Goal: Task Accomplishment & Management: Complete application form

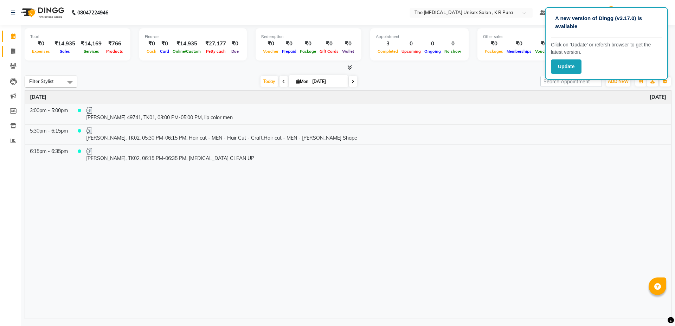
click at [11, 51] on icon at bounding box center [13, 51] width 4 height 5
select select "service"
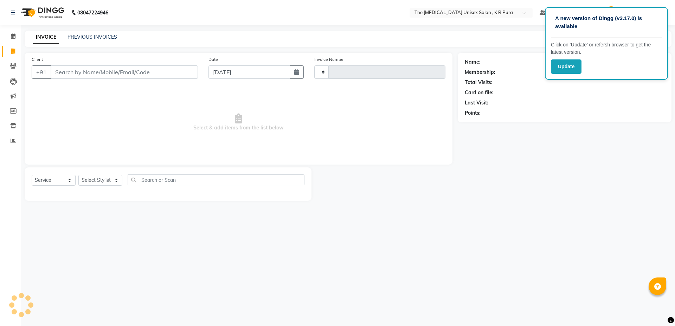
type input "2826"
select select "4050"
click at [96, 74] on input "Client" at bounding box center [124, 71] width 147 height 13
click at [64, 74] on input "Client" at bounding box center [124, 71] width 147 height 13
click at [132, 79] on div "Client +91" at bounding box center [114, 70] width 177 height 29
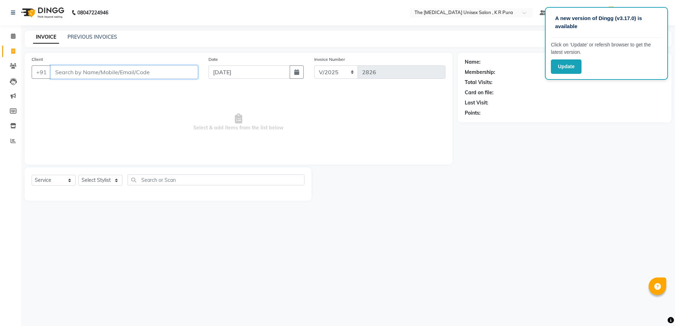
click at [129, 75] on input "Client" at bounding box center [124, 71] width 147 height 13
click at [162, 74] on input "Client" at bounding box center [124, 71] width 147 height 13
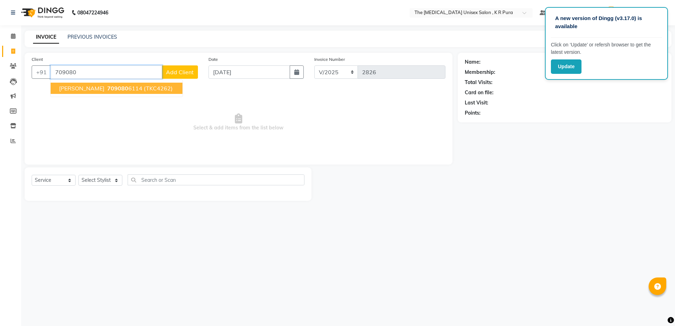
click at [142, 89] on ngb-highlight "709080 6114" at bounding box center [124, 88] width 37 height 7
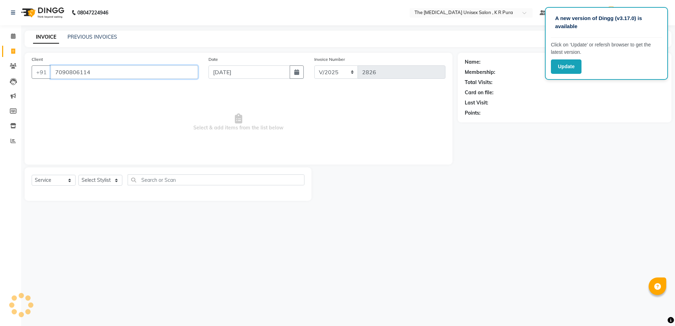
type input "7090806114"
select select "1: Object"
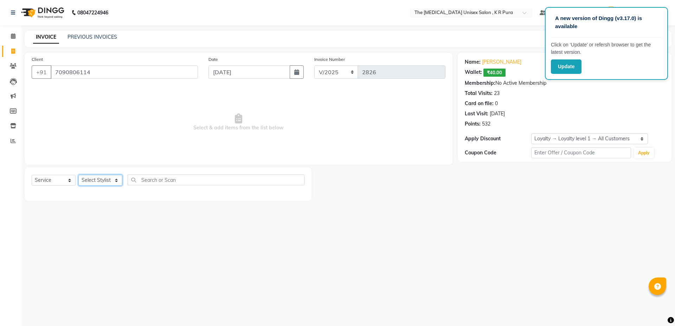
click at [113, 180] on select "Select Stylist armaan [PERSON_NAME] kunti [PERSON_NAME] [PERSON_NAME]" at bounding box center [100, 180] width 44 height 11
select select "21213"
click at [78, 175] on select "Select Stylist armaan [PERSON_NAME] kunti [PERSON_NAME] [PERSON_NAME]" at bounding box center [100, 180] width 44 height 11
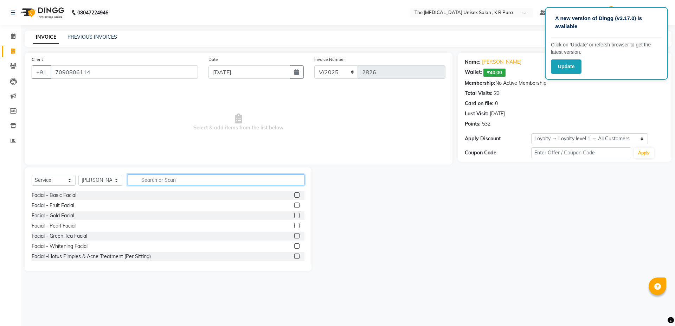
click at [147, 180] on input "text" at bounding box center [216, 179] width 177 height 11
type input "cut"
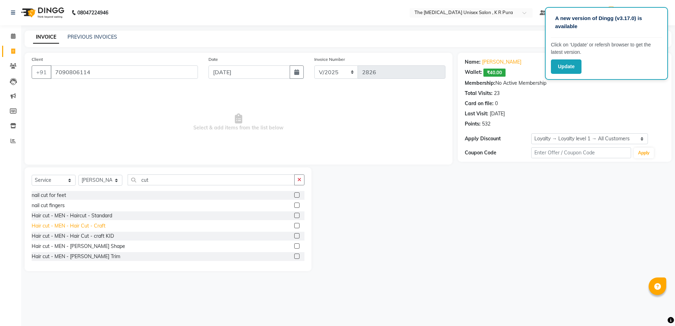
click at [73, 227] on div "Hair cut - MEN - Hair Cut - Craft" at bounding box center [69, 225] width 74 height 7
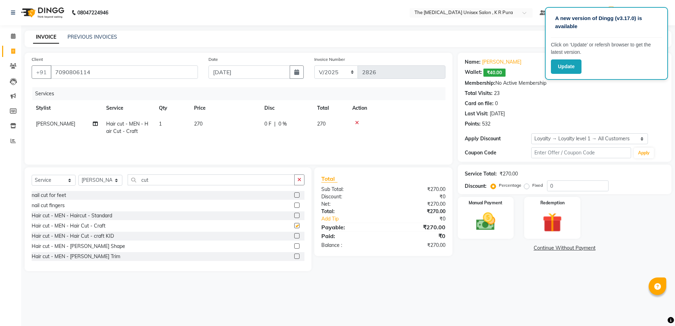
checkbox input "false"
click at [76, 247] on div "Hair cut - MEN - [PERSON_NAME] Shape" at bounding box center [79, 246] width 94 height 7
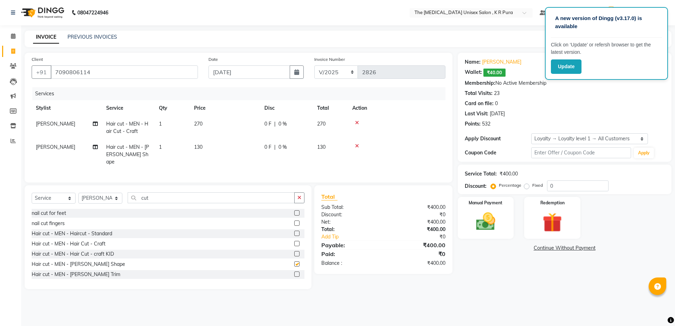
checkbox input "false"
click at [169, 195] on input "cut" at bounding box center [211, 197] width 167 height 11
type input "c"
type input "mas"
click at [85, 215] on div "Massage - Head Massage" at bounding box center [168, 213] width 273 height 9
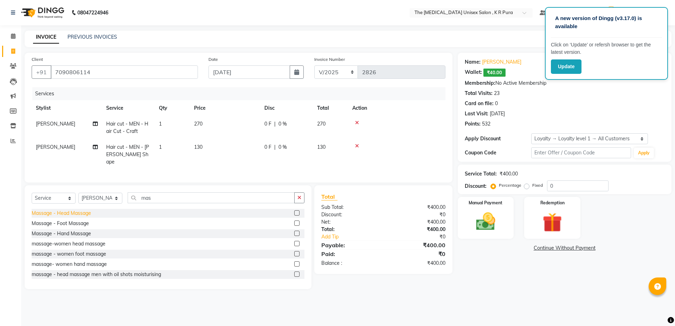
click at [84, 211] on div "Massage - Head Massage" at bounding box center [61, 213] width 59 height 7
checkbox input "false"
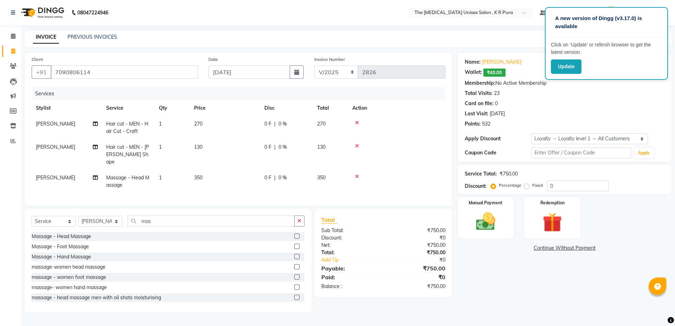
click at [53, 173] on td "[PERSON_NAME]" at bounding box center [67, 181] width 70 height 23
select select "21213"
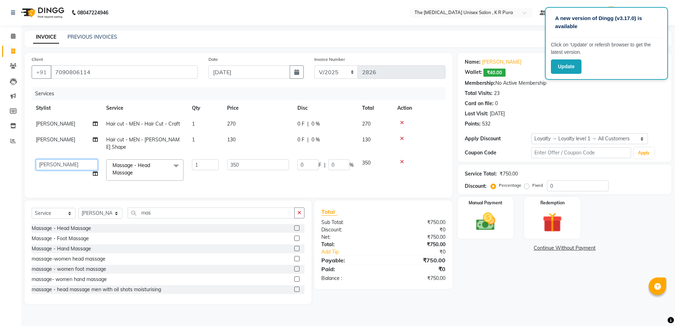
click at [55, 160] on select "armaan [PERSON_NAME] kunti [PERSON_NAME] [PERSON_NAME]" at bounding box center [67, 164] width 62 height 11
click at [64, 216] on select "Select Service Product Membership Package Voucher Prepaid Gift Card" at bounding box center [54, 213] width 44 height 11
select select "product"
click at [32, 208] on select "Select Service Product Membership Package Voucher Prepaid Gift Card" at bounding box center [54, 213] width 44 height 11
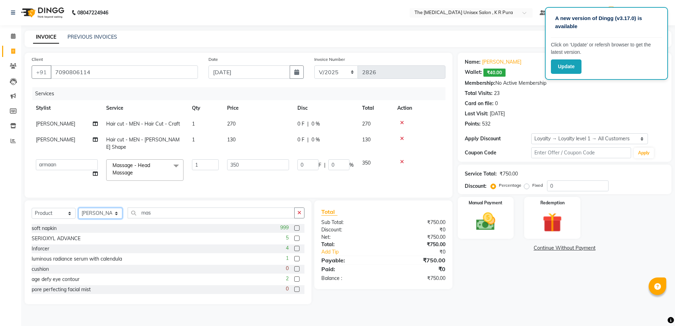
click at [90, 213] on select "Select Stylist armaan [PERSON_NAME] kunti [PERSON_NAME] [PERSON_NAME]" at bounding box center [100, 213] width 44 height 11
select select "21266"
click at [78, 208] on select "Select Stylist armaan [PERSON_NAME] kunti [PERSON_NAME] [PERSON_NAME]" at bounding box center [100, 213] width 44 height 11
click at [155, 210] on input "mas" at bounding box center [211, 213] width 167 height 11
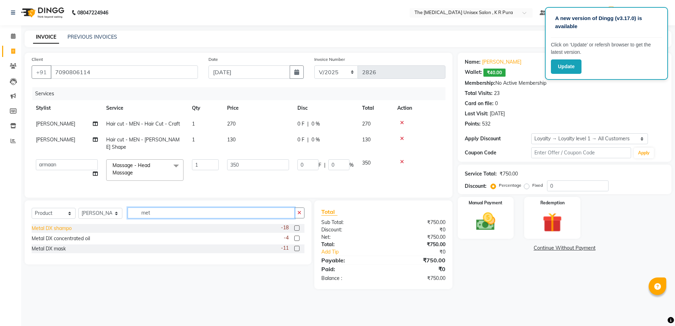
type input "met"
click at [60, 225] on div "Metal DX shampo" at bounding box center [52, 228] width 40 height 7
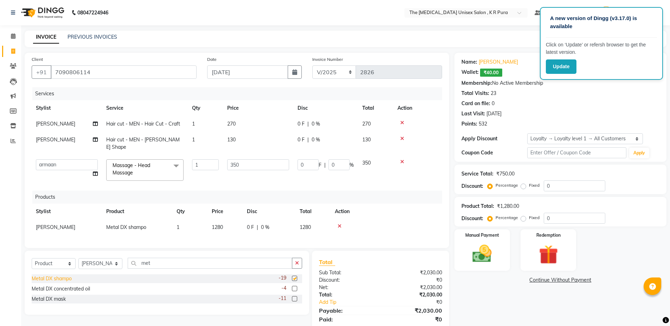
checkbox input "false"
click at [222, 224] on span "1280" at bounding box center [217, 227] width 11 height 6
select select "21266"
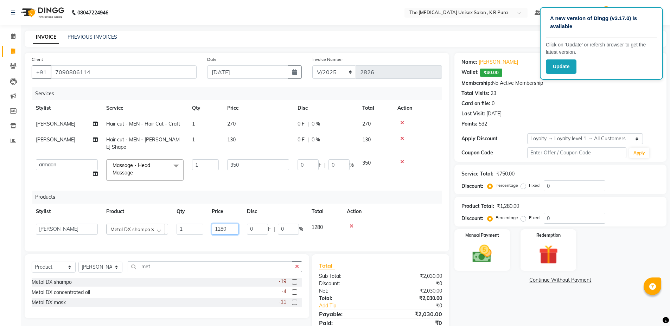
click at [230, 224] on input "1280" at bounding box center [225, 229] width 27 height 11
type input "1490"
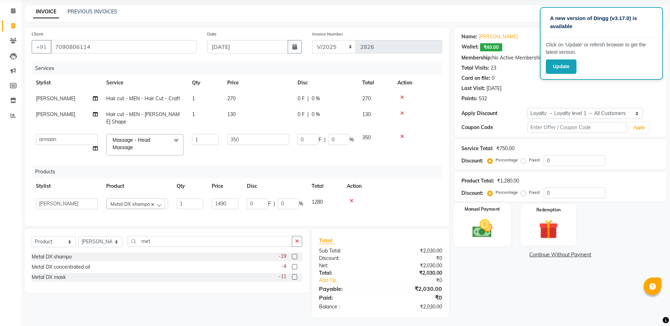
click at [480, 229] on img at bounding box center [482, 228] width 32 height 23
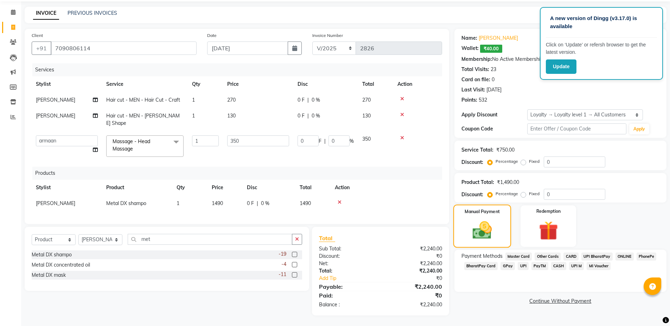
scroll to position [22, 0]
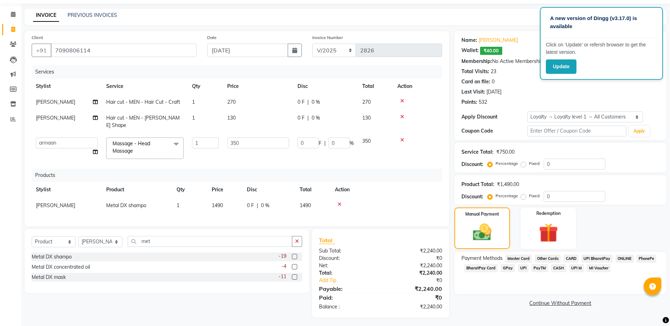
click at [559, 268] on span "CASH" at bounding box center [558, 268] width 15 height 8
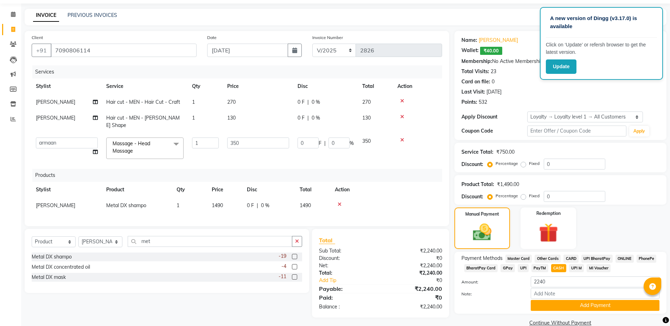
scroll to position [25, 0]
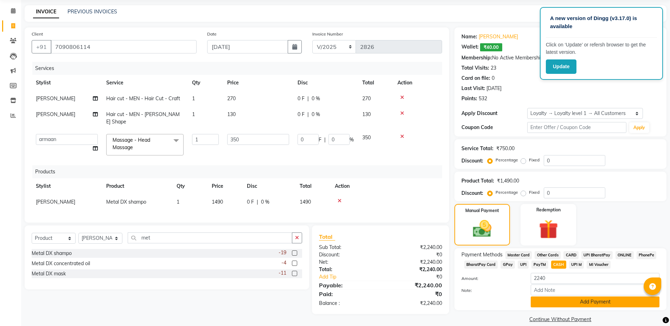
click at [546, 300] on button "Add Payment" at bounding box center [595, 301] width 129 height 11
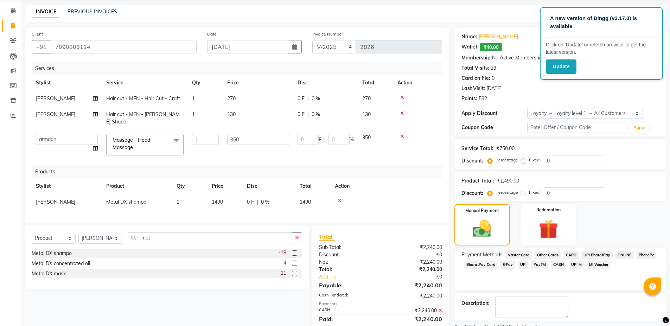
scroll to position [60, 0]
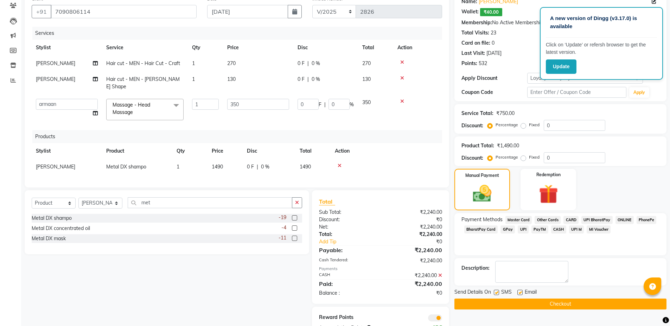
click at [534, 304] on button "Checkout" at bounding box center [560, 304] width 212 height 11
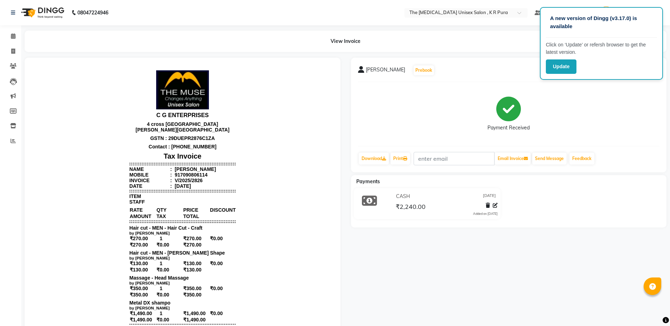
click at [9, 30] on li "Calendar" at bounding box center [10, 36] width 21 height 15
click at [11, 34] on icon at bounding box center [13, 35] width 5 height 5
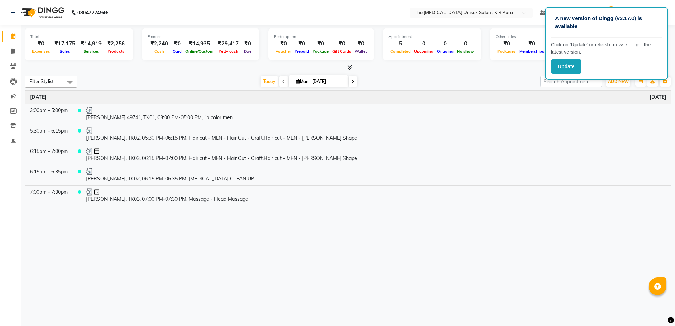
click at [10, 60] on li "Clients" at bounding box center [10, 66] width 21 height 15
click at [10, 56] on link "Invoice" at bounding box center [10, 52] width 17 height 12
select select "service"
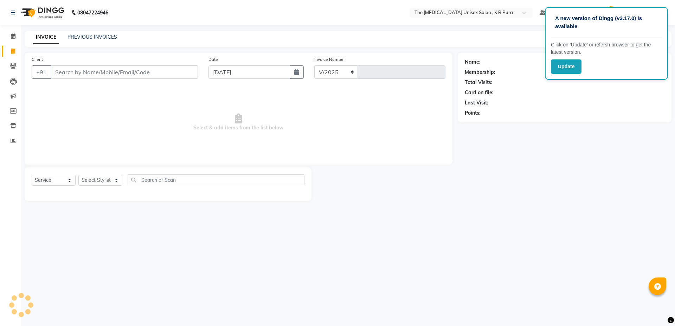
select select "4050"
type input "2827"
click at [129, 77] on input "Client" at bounding box center [124, 71] width 147 height 13
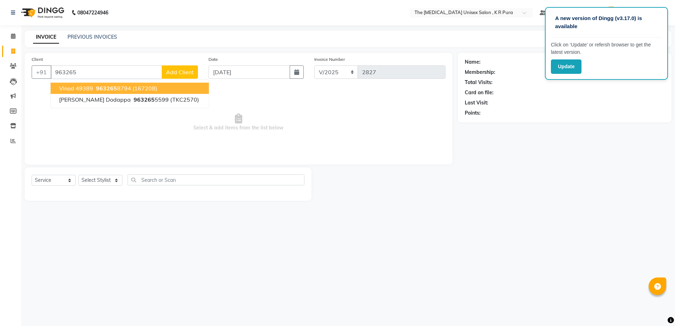
click at [110, 85] on span "963265" at bounding box center [106, 88] width 21 height 7
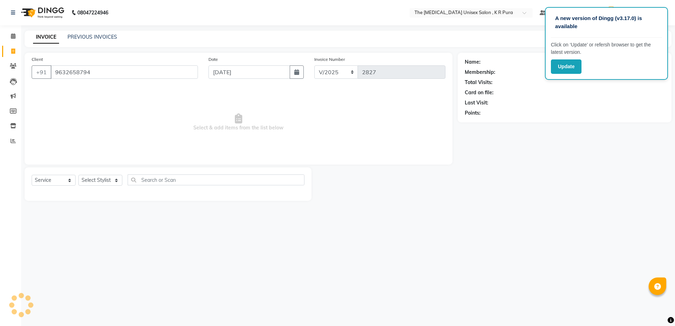
type input "9632658794"
select select "1: Object"
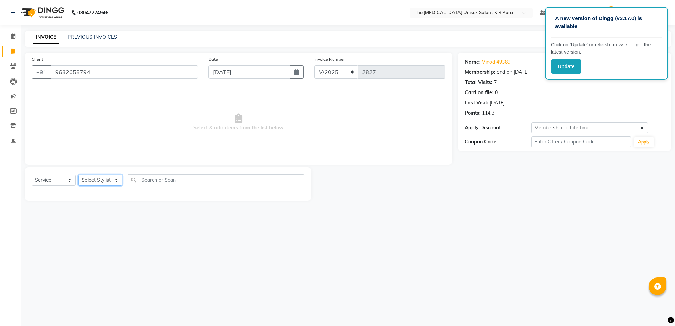
click at [109, 177] on select "Select Stylist armaan [PERSON_NAME] kunti [PERSON_NAME] [PERSON_NAME]" at bounding box center [100, 180] width 44 height 11
select select "88538"
click at [78, 175] on select "Select Stylist armaan [PERSON_NAME] kunti [PERSON_NAME] [PERSON_NAME]" at bounding box center [100, 180] width 44 height 11
click at [193, 175] on input "text" at bounding box center [216, 179] width 177 height 11
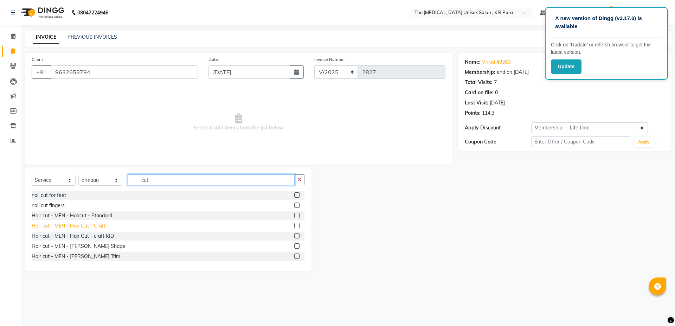
type input "cut"
click at [87, 223] on div "Hair cut - MEN - Hair Cut - Craft" at bounding box center [69, 225] width 74 height 7
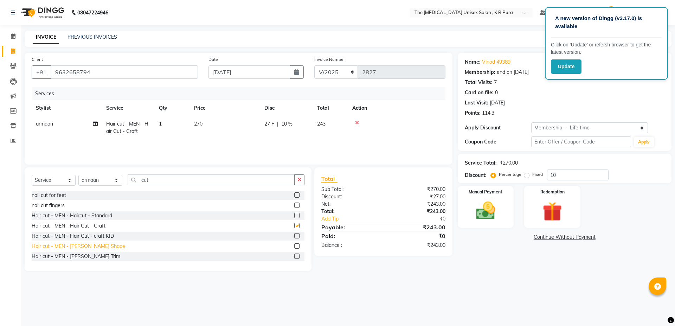
checkbox input "false"
click at [85, 247] on div "Hair cut - MEN - [PERSON_NAME] Shape" at bounding box center [79, 246] width 94 height 7
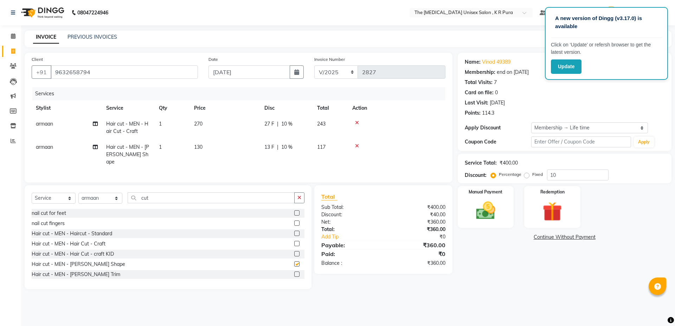
checkbox input "false"
click at [284, 123] on span "10 %" at bounding box center [286, 123] width 11 height 7
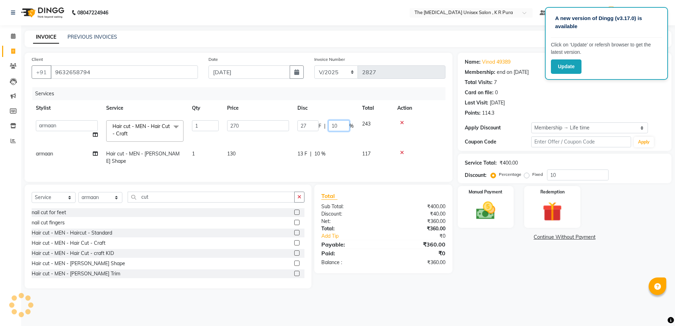
click at [334, 125] on input "10" at bounding box center [338, 125] width 21 height 11
type input "40"
click at [471, 287] on main "INVOICE PREVIOUS INVOICES Create New Save Client [PHONE_NUMBER] Date [DATE] Inv…" at bounding box center [348, 165] width 654 height 268
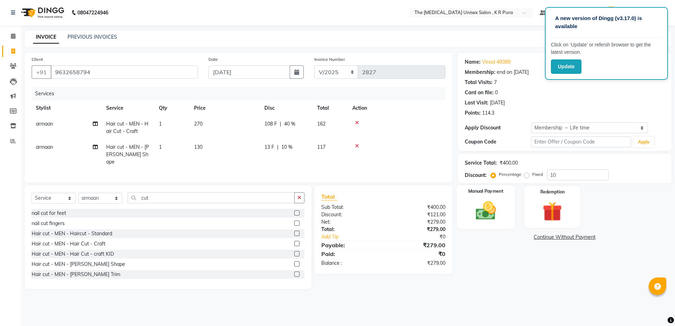
click at [504, 213] on div "Manual Payment" at bounding box center [486, 206] width 58 height 43
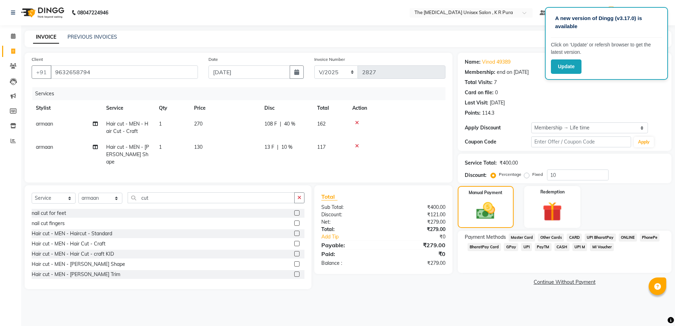
click at [654, 236] on span "PhonePe" at bounding box center [650, 238] width 20 height 8
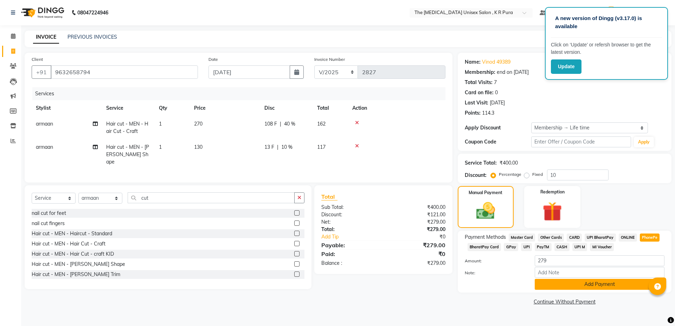
click at [600, 287] on button "Add Payment" at bounding box center [600, 284] width 130 height 11
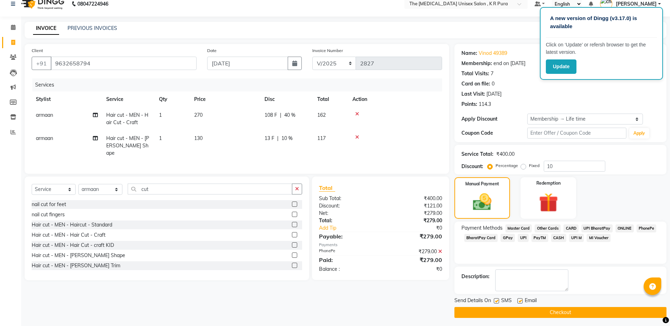
scroll to position [11, 0]
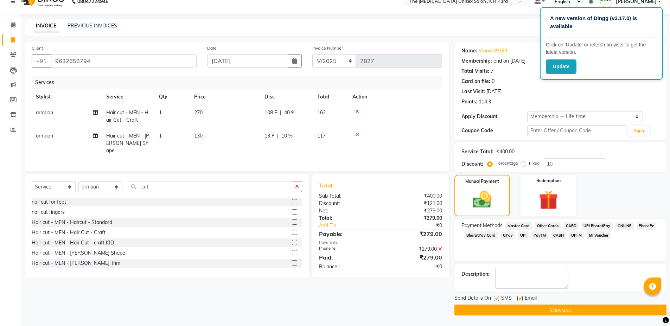
click at [564, 304] on div "Send Details On SMS Email Checkout" at bounding box center [560, 304] width 212 height 21
click at [563, 307] on button "Checkout" at bounding box center [560, 310] width 212 height 11
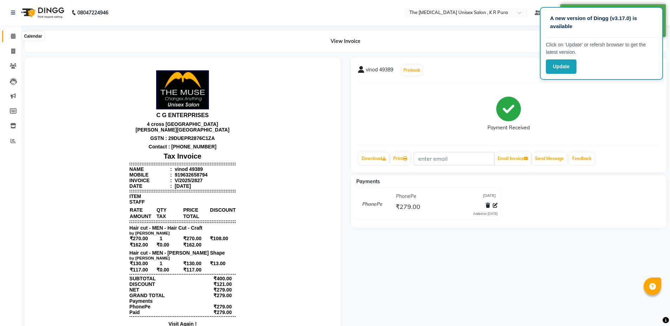
click at [11, 34] on icon at bounding box center [13, 35] width 5 height 5
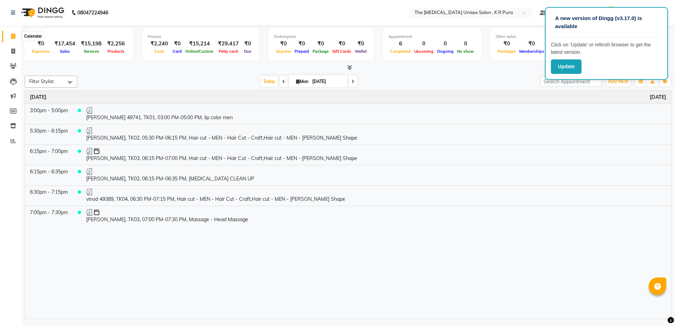
click at [14, 33] on span at bounding box center [13, 36] width 12 height 8
click at [13, 50] on icon at bounding box center [13, 51] width 4 height 5
select select "service"
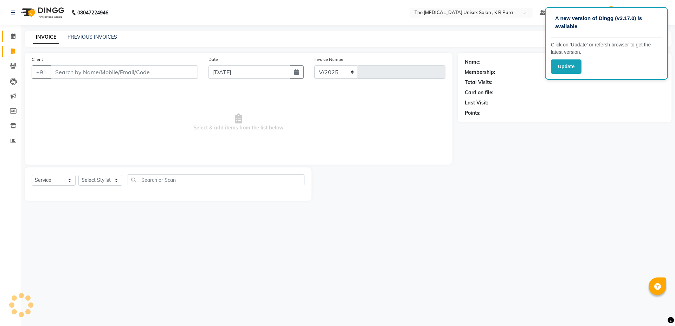
select select "4050"
type input "2828"
click at [74, 76] on input "Client" at bounding box center [124, 71] width 147 height 13
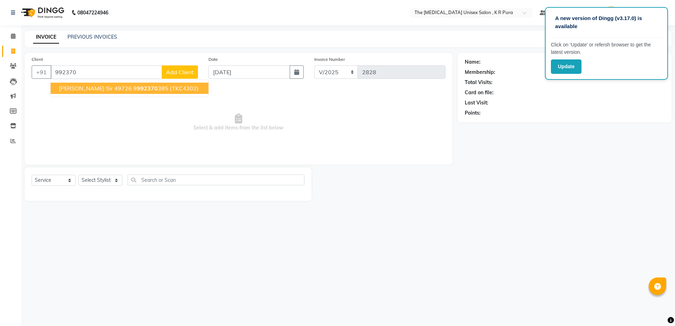
click at [87, 94] on ngb-typeahead-window "[PERSON_NAME] sir 49726 9 992370 385 (TKC4302)" at bounding box center [129, 88] width 159 height 18
click at [87, 93] on button "[PERSON_NAME] sir 49726 9 992370 385 (TKC4302)" at bounding box center [130, 88] width 158 height 11
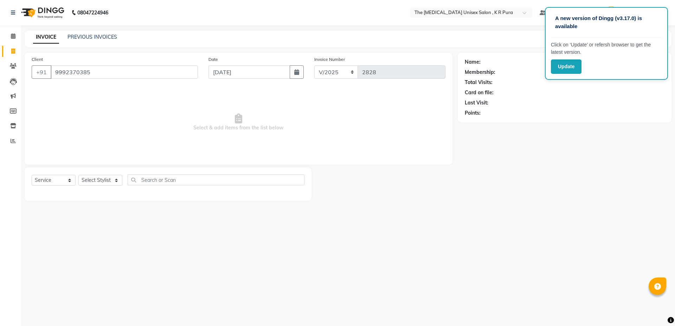
type input "9992370385"
select select "2: Object"
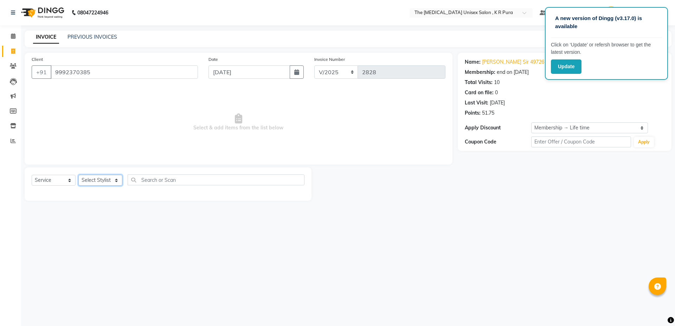
click at [108, 180] on select "Select Stylist armaan [PERSON_NAME] kunti [PERSON_NAME] [PERSON_NAME]" at bounding box center [100, 180] width 44 height 11
select select "21213"
click at [78, 175] on select "Select Stylist armaan [PERSON_NAME] kunti [PERSON_NAME] [PERSON_NAME]" at bounding box center [100, 180] width 44 height 11
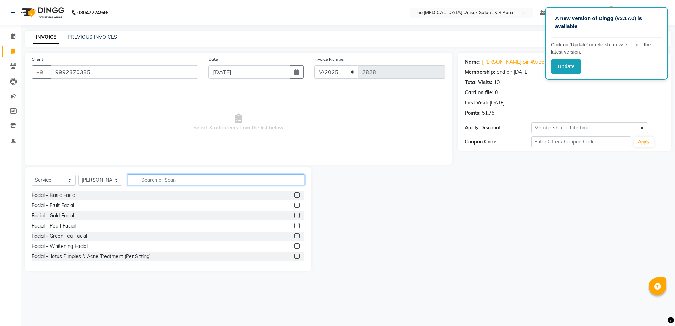
click at [149, 179] on input "text" at bounding box center [216, 179] width 177 height 11
type input "cut"
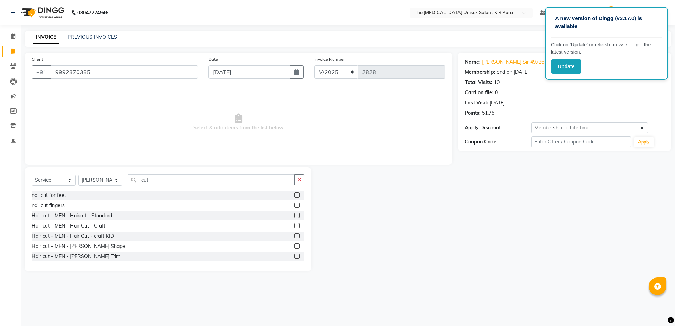
click at [99, 222] on div "Hair cut - MEN - Hair Cut - Craft" at bounding box center [168, 226] width 273 height 9
click at [98, 223] on div "Hair cut - MEN - Hair Cut - Craft" at bounding box center [69, 225] width 74 height 7
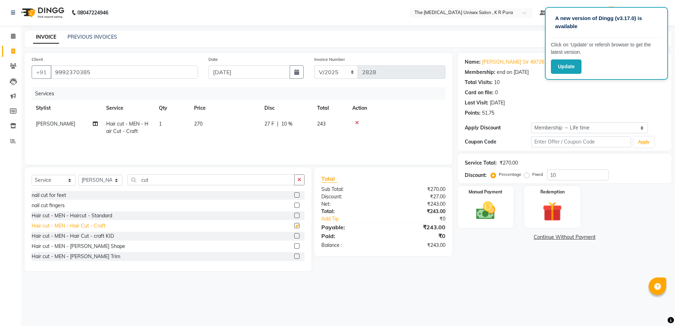
checkbox input "false"
click at [284, 122] on span "10 %" at bounding box center [286, 123] width 11 height 7
select select "21213"
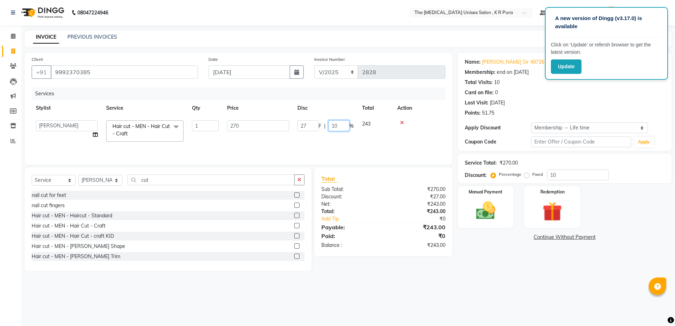
click at [334, 126] on input "10" at bounding box center [338, 125] width 21 height 11
type input "40"
click at [441, 254] on div "Total Sub Total: ₹270.00 Discount: ₹27.00 Net: ₹243.00 Total: ₹243.00 Add Tip ₹…" at bounding box center [383, 211] width 138 height 89
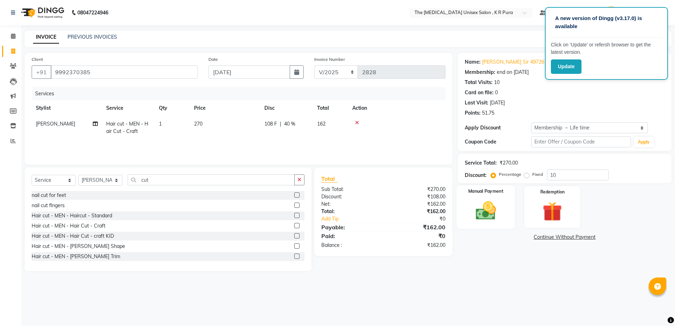
click at [488, 224] on div "Manual Payment" at bounding box center [486, 206] width 58 height 43
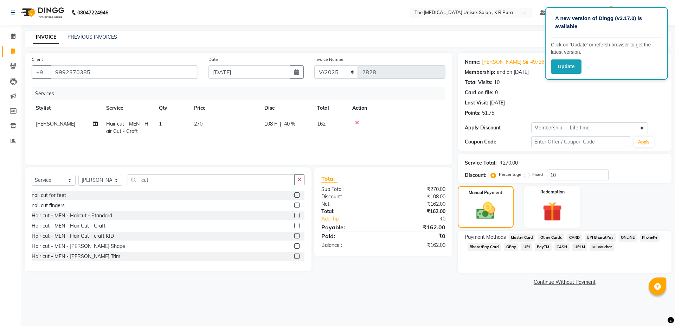
click at [647, 236] on span "PhonePe" at bounding box center [650, 238] width 20 height 8
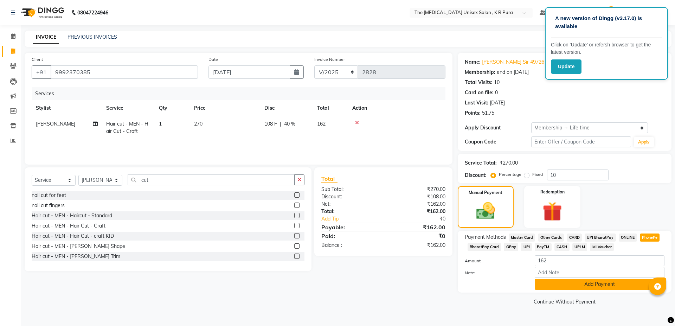
click at [568, 288] on button "Add Payment" at bounding box center [600, 284] width 130 height 11
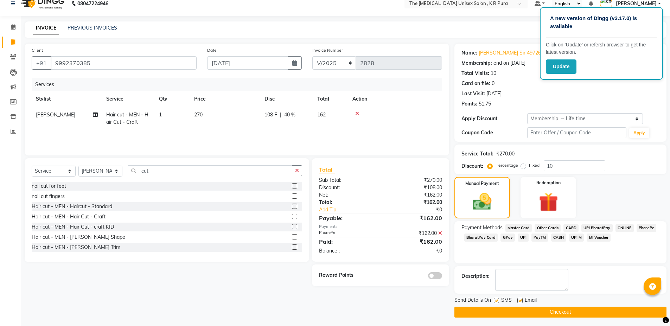
scroll to position [11, 0]
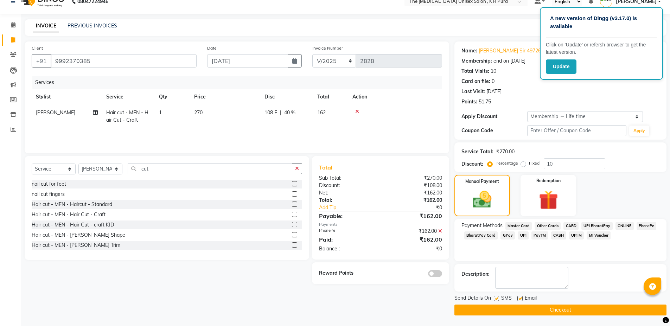
click at [550, 317] on main "INVOICE PREVIOUS INVOICES Create New Save Client [PHONE_NUMBER] Date [DATE] Inv…" at bounding box center [345, 172] width 649 height 307
click at [549, 314] on button "Checkout" at bounding box center [560, 310] width 212 height 11
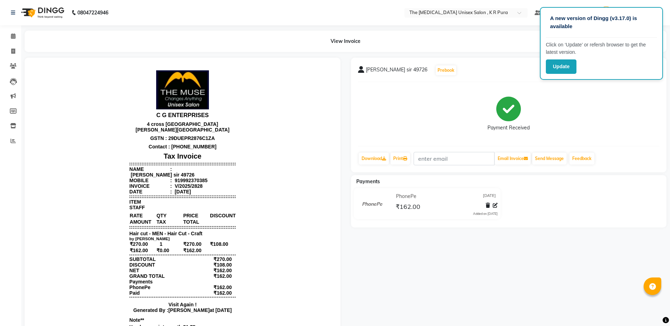
click at [8, 25] on nav "08047224946 Select Location × The [MEDICAL_DATA] Unisex Salon , K R Pura Defaul…" at bounding box center [335, 12] width 670 height 25
click at [11, 36] on icon at bounding box center [13, 35] width 5 height 5
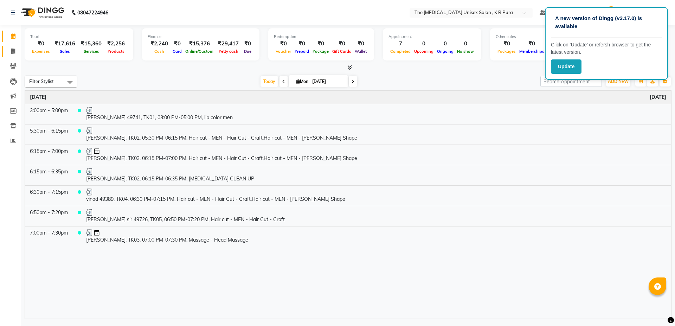
click at [15, 46] on link "Invoice" at bounding box center [10, 52] width 17 height 12
select select "service"
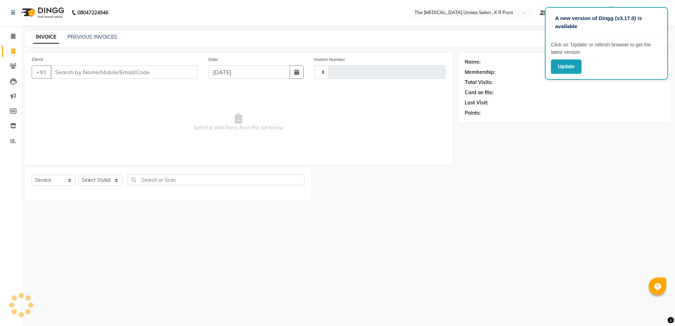
type input "2829"
select select "4050"
click at [78, 71] on input "Client" at bounding box center [124, 71] width 147 height 13
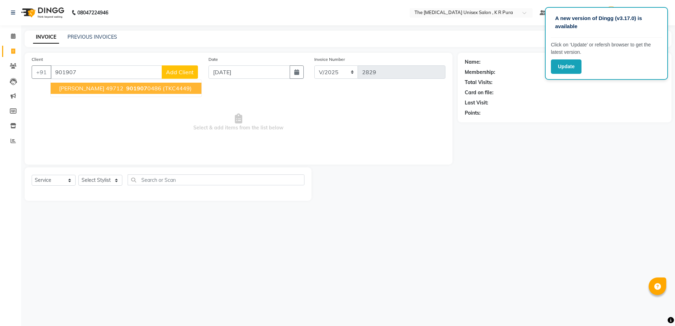
click at [125, 88] on ngb-highlight "901907 0486" at bounding box center [143, 88] width 37 height 7
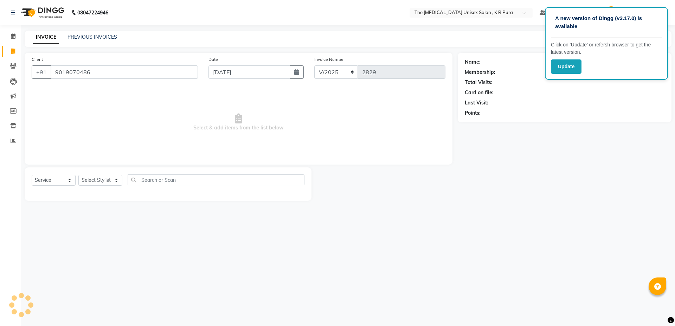
type input "9019070486"
click at [102, 180] on select "Select Stylist armaan [PERSON_NAME] kunti [PERSON_NAME] [PERSON_NAME]" at bounding box center [100, 180] width 44 height 11
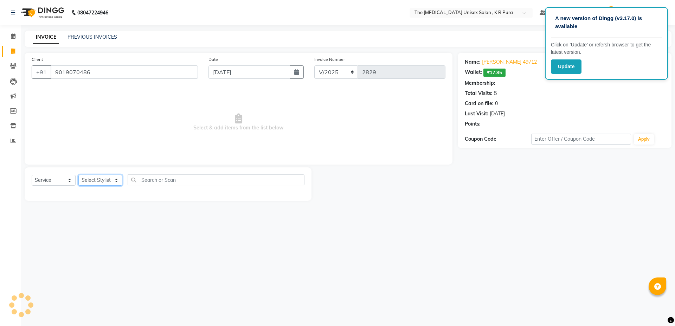
select select "2: Object"
select select "86388"
click at [78, 175] on select "Select Stylist armaan [PERSON_NAME] kunti [PERSON_NAME] [PERSON_NAME]" at bounding box center [100, 180] width 44 height 11
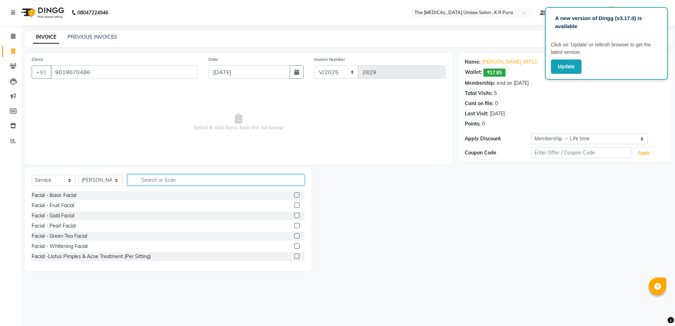
click at [146, 184] on input "text" at bounding box center [216, 179] width 177 height 11
type input "mas"
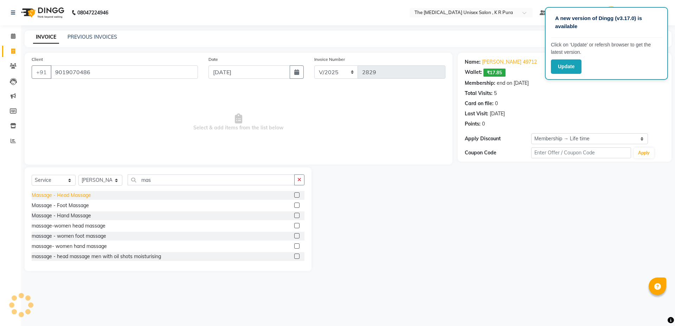
click at [71, 194] on div "Massage - Head Massage" at bounding box center [61, 195] width 59 height 7
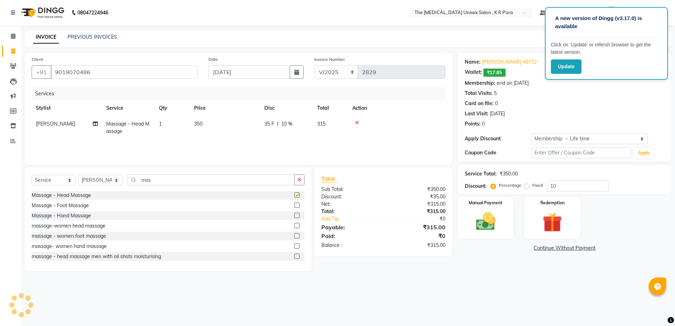
checkbox input "false"
click at [154, 182] on input "mas" at bounding box center [211, 179] width 167 height 11
click at [118, 179] on select "Select Stylist armaan [PERSON_NAME] kunti [PERSON_NAME] [PERSON_NAME]" at bounding box center [100, 180] width 44 height 11
select select "86389"
click at [78, 175] on select "Select Stylist armaan [PERSON_NAME] kunti [PERSON_NAME] [PERSON_NAME]" at bounding box center [100, 180] width 44 height 11
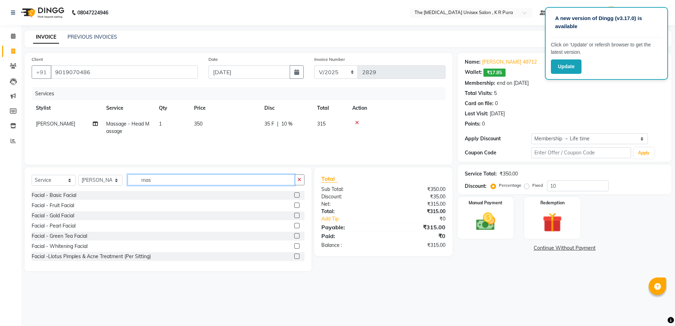
click at [168, 180] on input "mas" at bounding box center [211, 179] width 167 height 11
type input "m"
type input "wax"
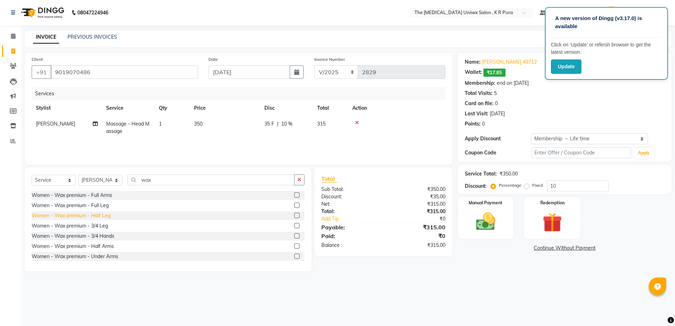
click at [97, 216] on div "Women - Wax premium - Half Leg" at bounding box center [71, 215] width 79 height 7
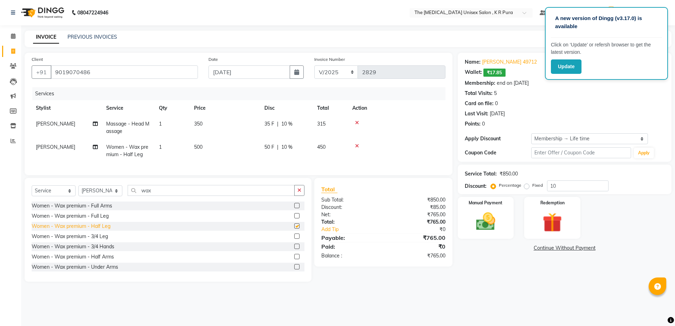
checkbox input "false"
click at [356, 145] on icon at bounding box center [357, 145] width 4 height 5
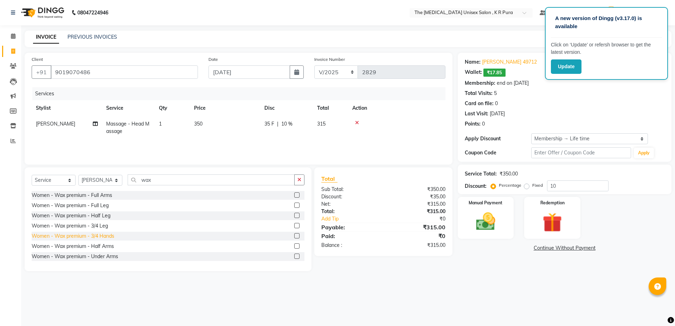
click at [104, 233] on div "Women - Wax premium - 3/4 Hands" at bounding box center [73, 235] width 83 height 7
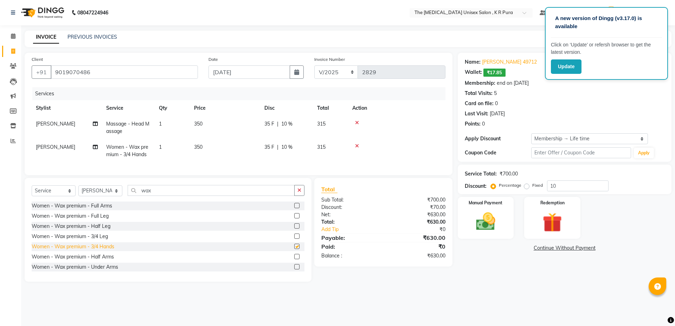
checkbox input "false"
click at [490, 210] on img at bounding box center [486, 221] width 33 height 23
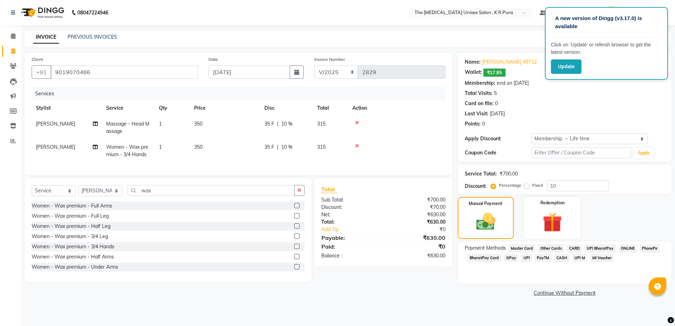
click at [647, 251] on span "PhonePe" at bounding box center [650, 248] width 20 height 8
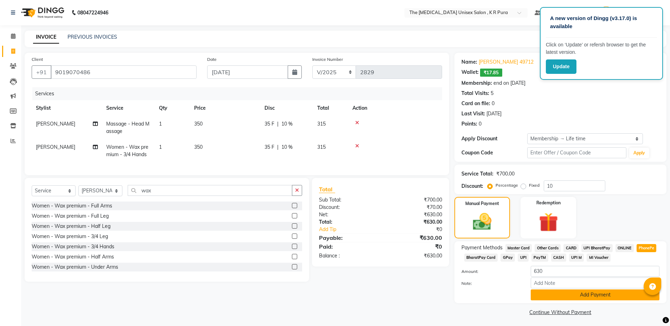
click at [561, 298] on button "Add Payment" at bounding box center [595, 294] width 129 height 11
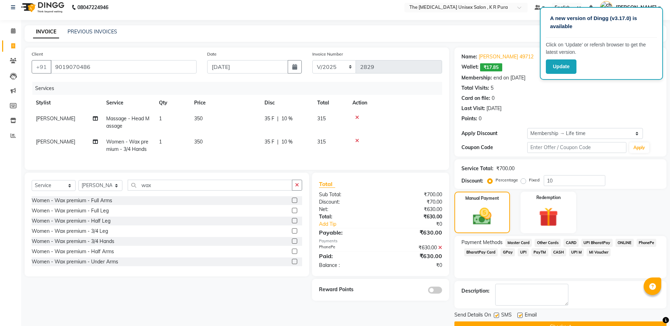
scroll to position [22, 0]
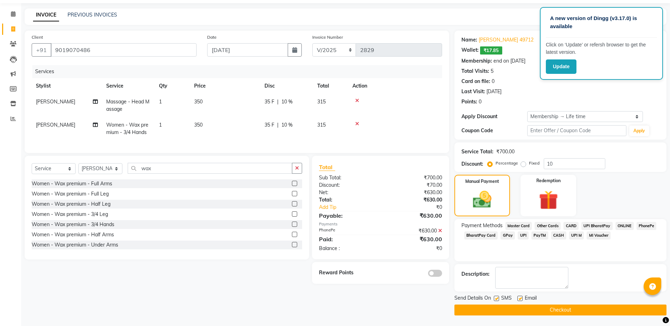
click at [542, 310] on button "Checkout" at bounding box center [560, 310] width 212 height 11
